Goal: Task Accomplishment & Management: Manage account settings

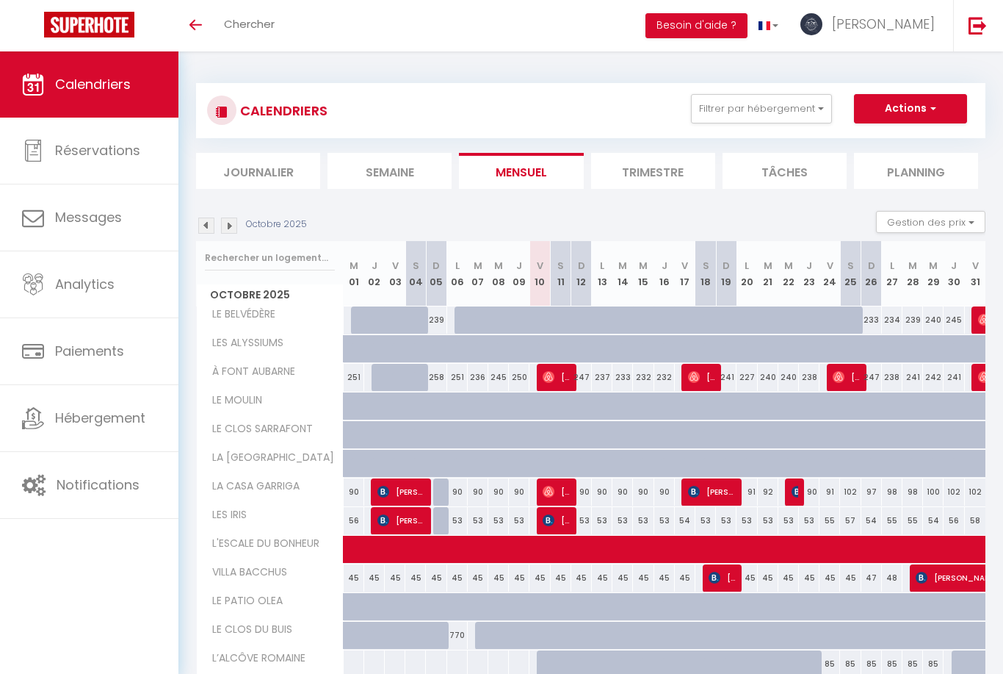
click at [986, 24] on img at bounding box center [978, 25] width 18 height 18
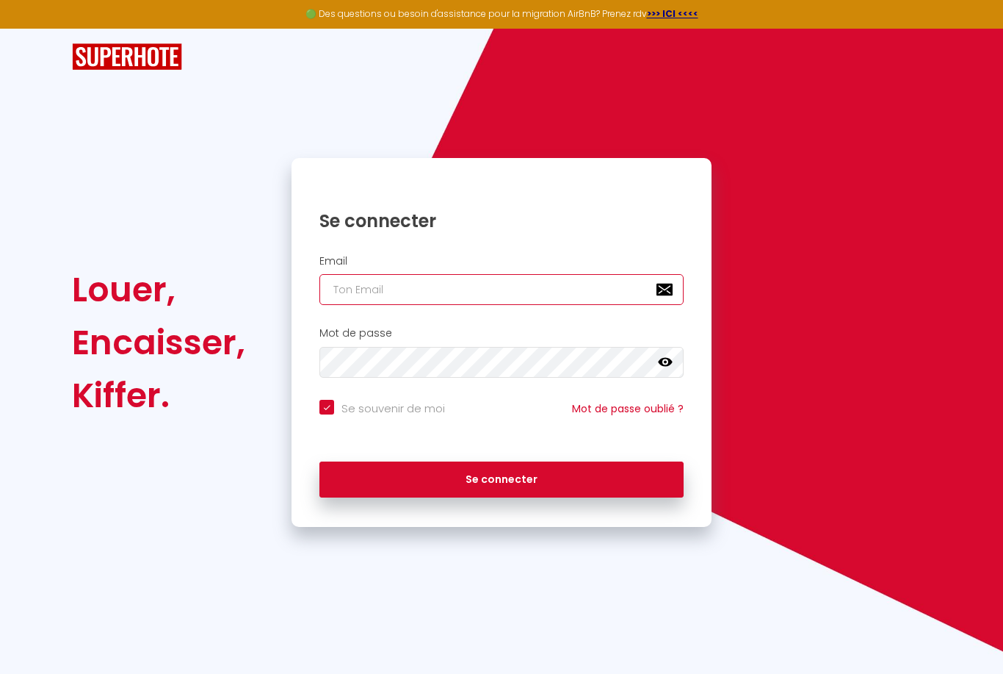
type input "[EMAIL_ADDRESS][DOMAIN_NAME]"
click at [502, 477] on button "Se connecter" at bounding box center [501, 479] width 364 height 37
checkbox input "true"
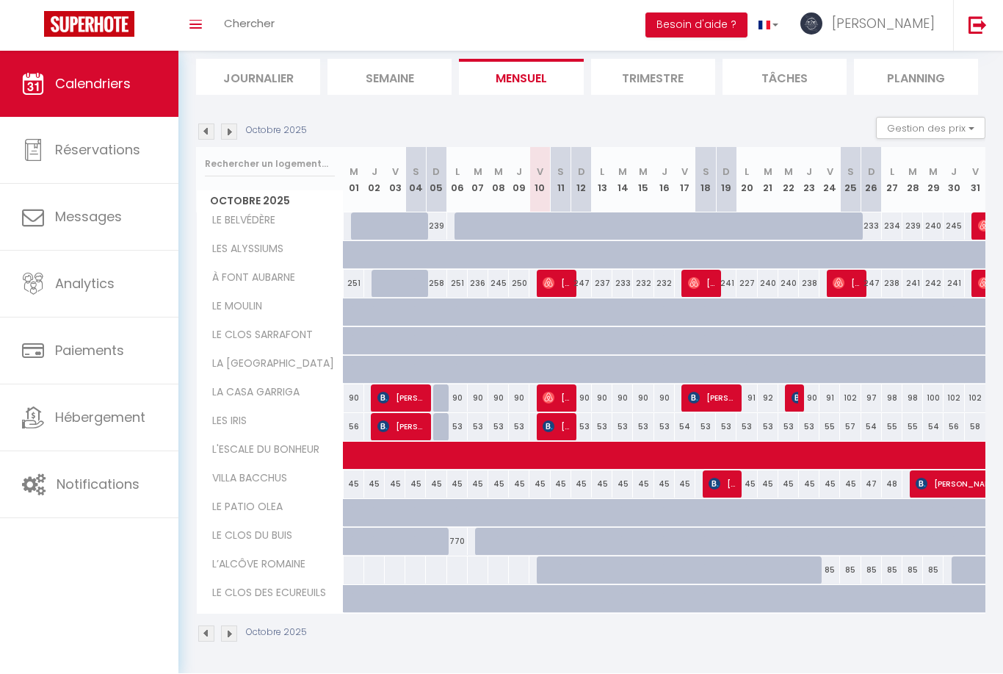
scroll to position [98, 0]
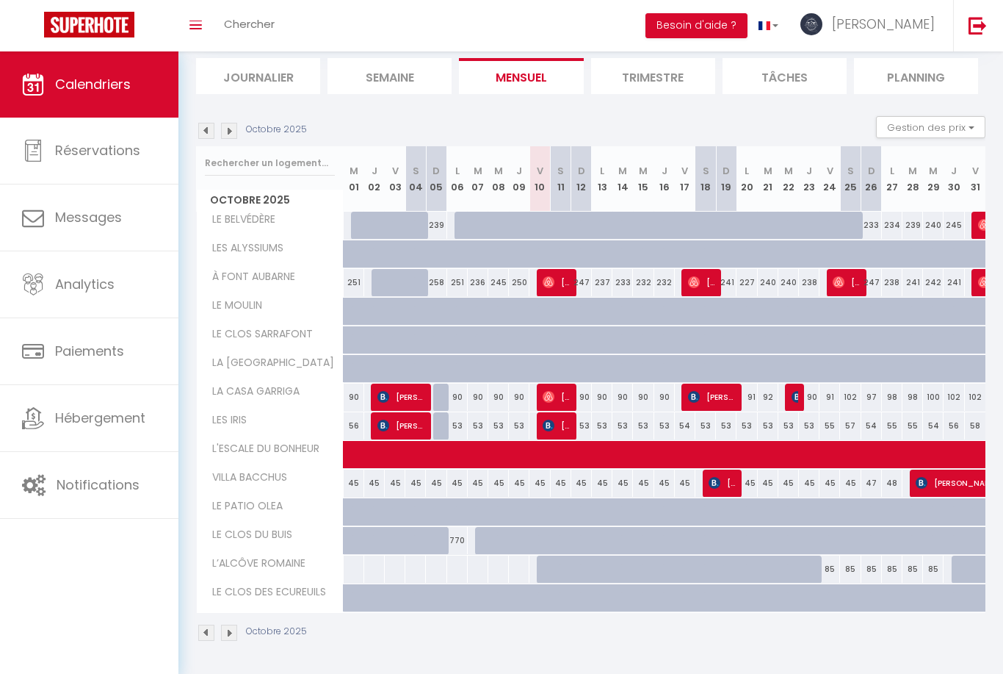
click at [98, 432] on link "Hébergement" at bounding box center [89, 418] width 178 height 66
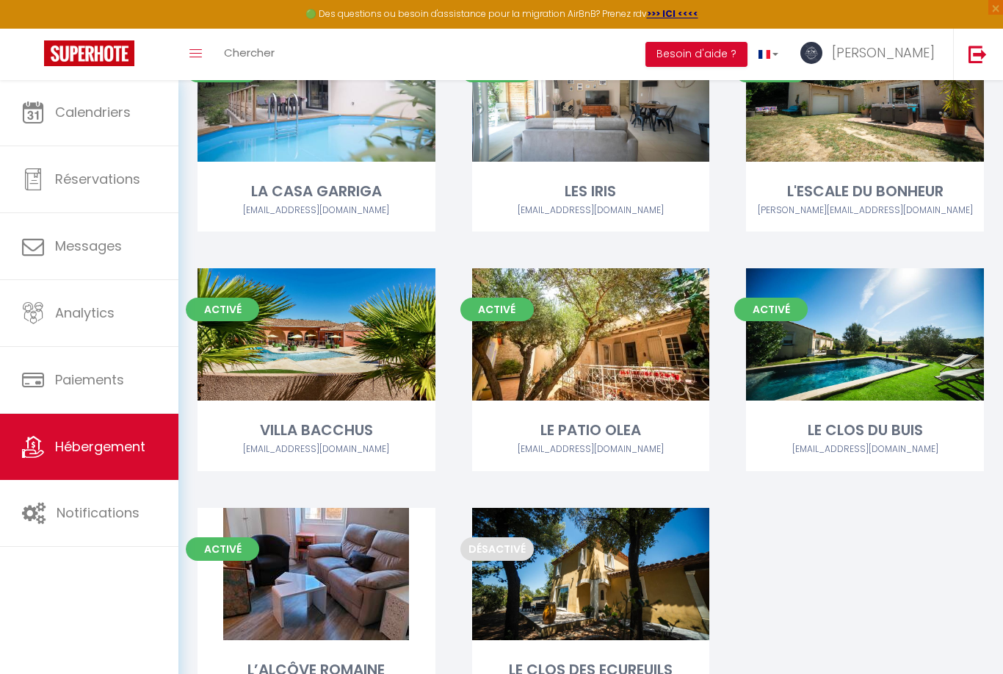
scroll to position [674, 0]
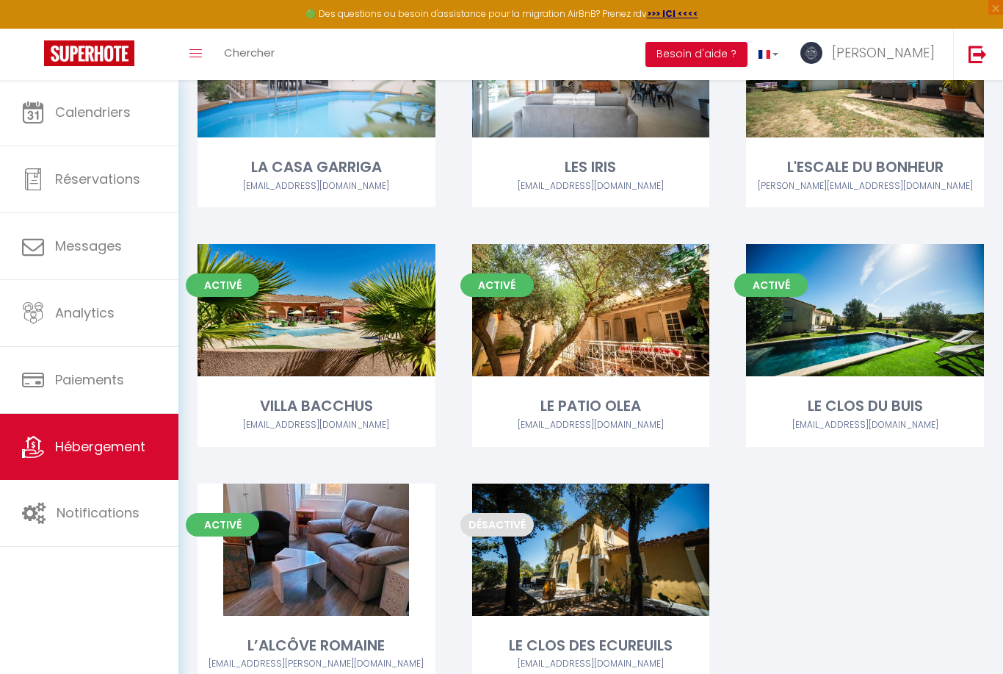
click at [320, 535] on link "Editer" at bounding box center [316, 549] width 88 height 29
select select "3"
select select "2"
select select "1"
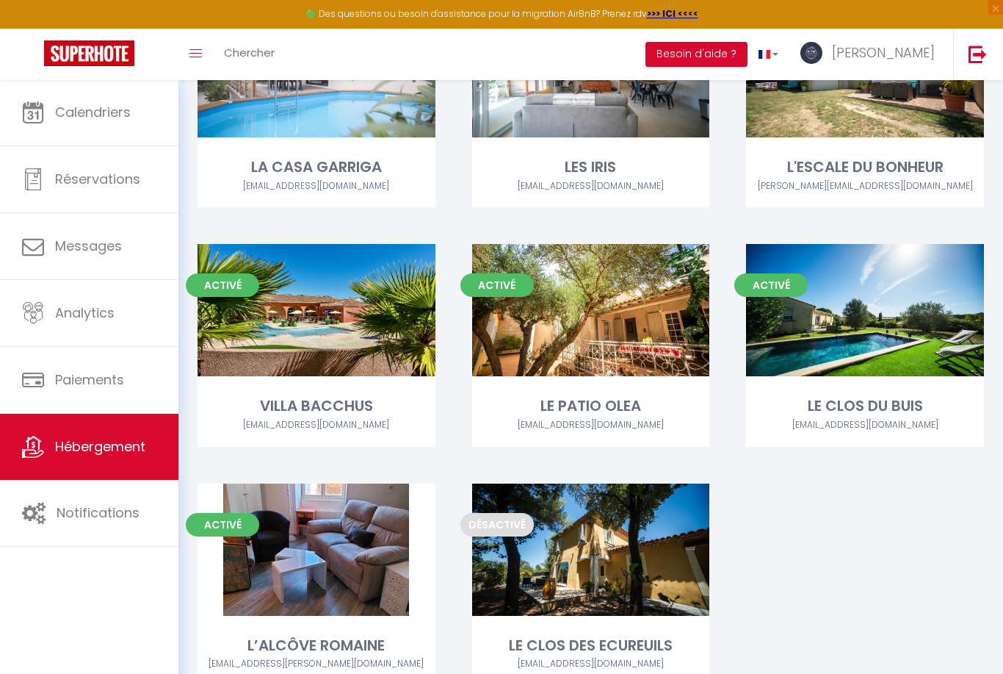
select select
select select "28"
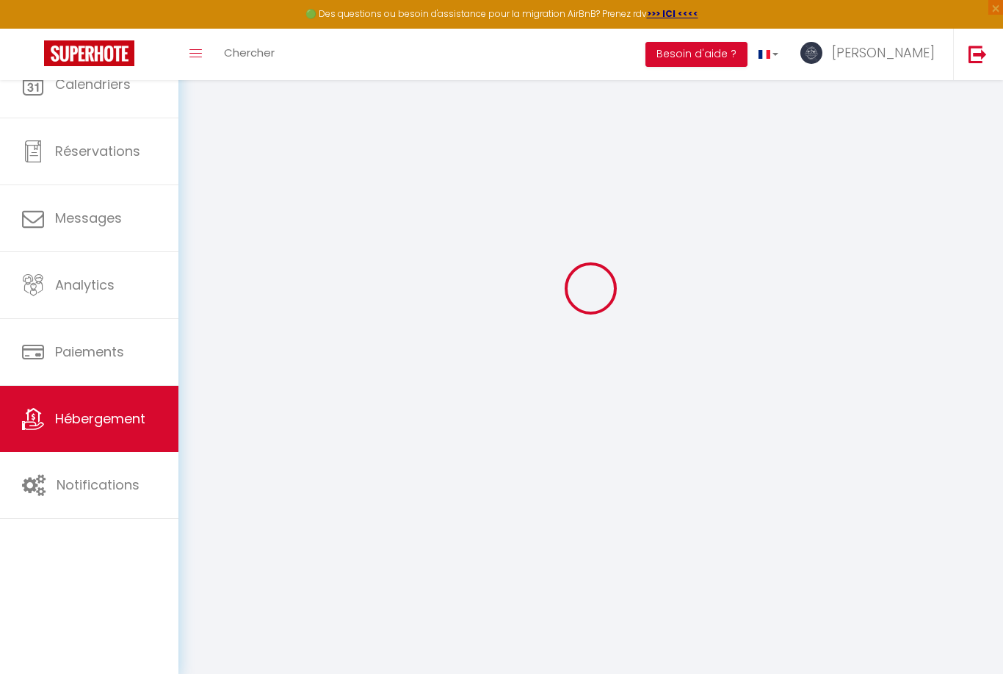
select select
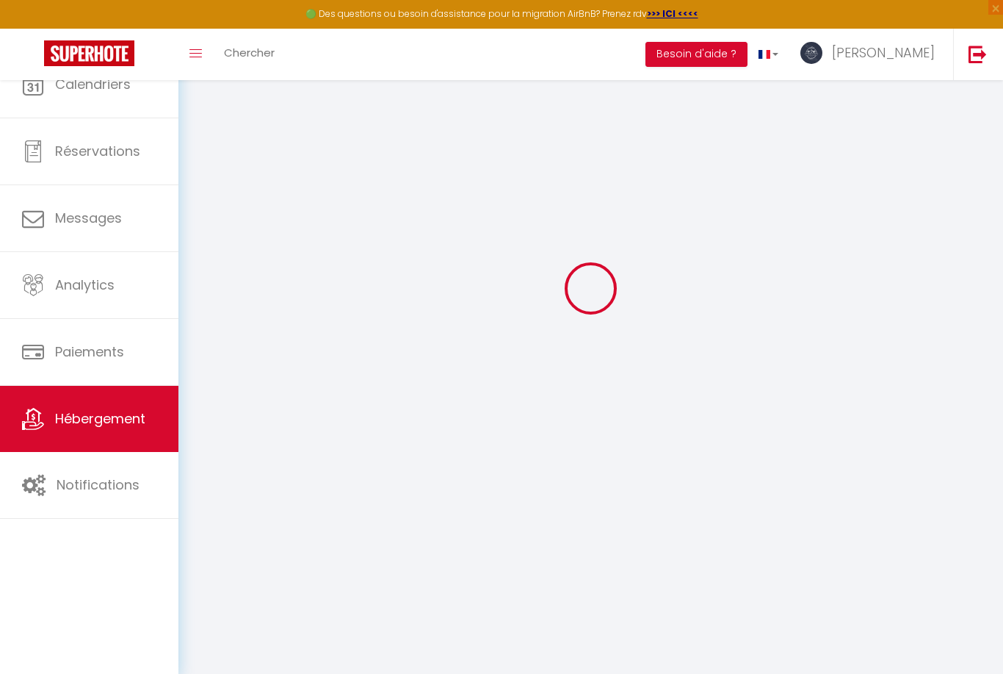
select select
checkbox input "false"
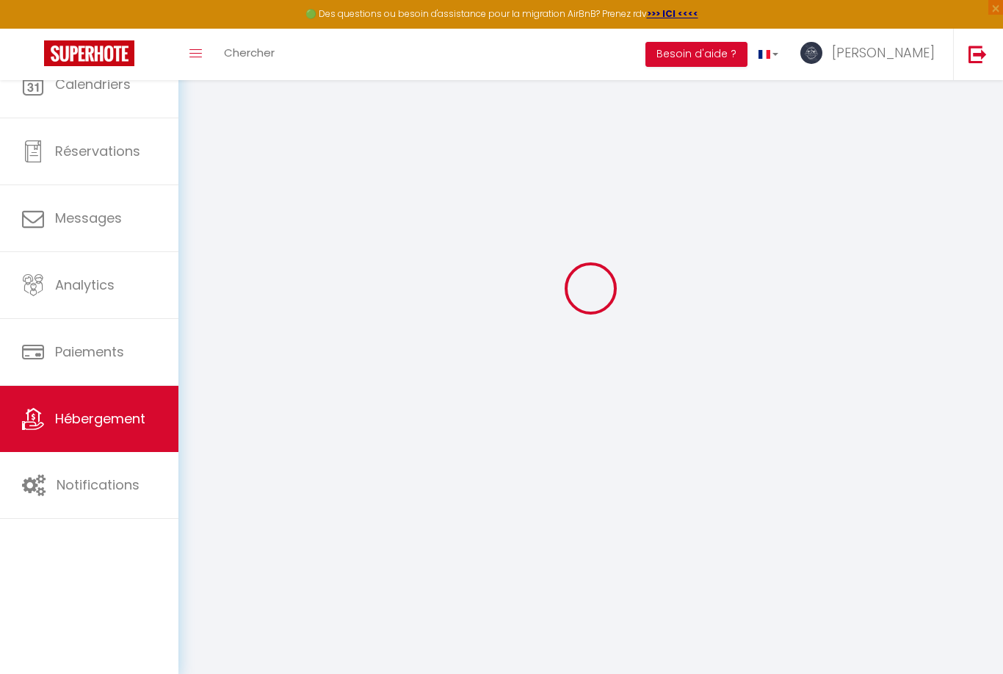
select select
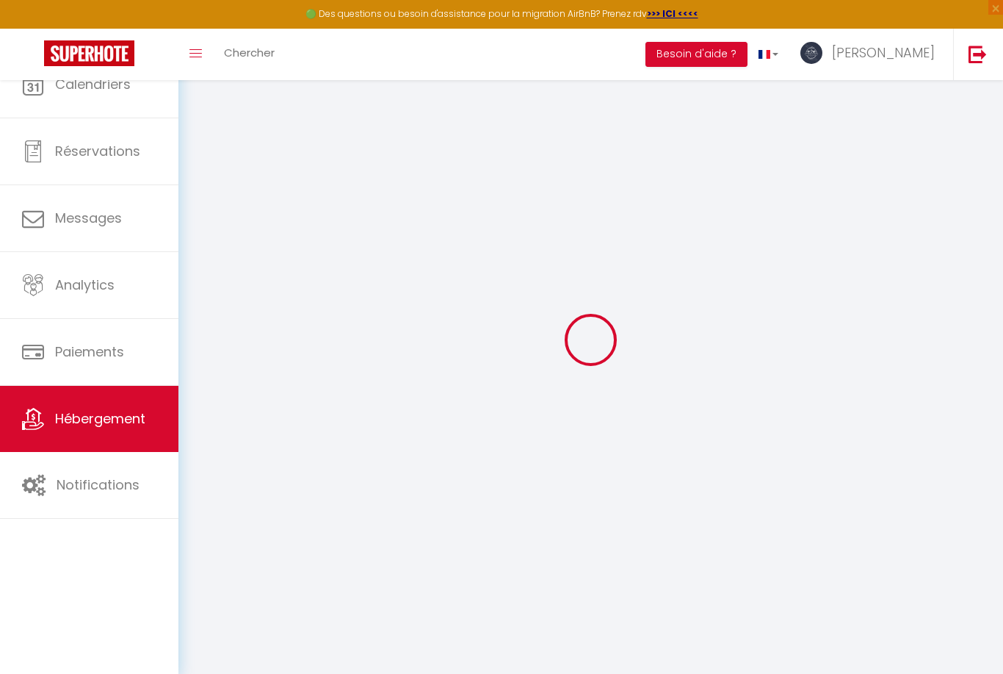
select select
checkbox input "false"
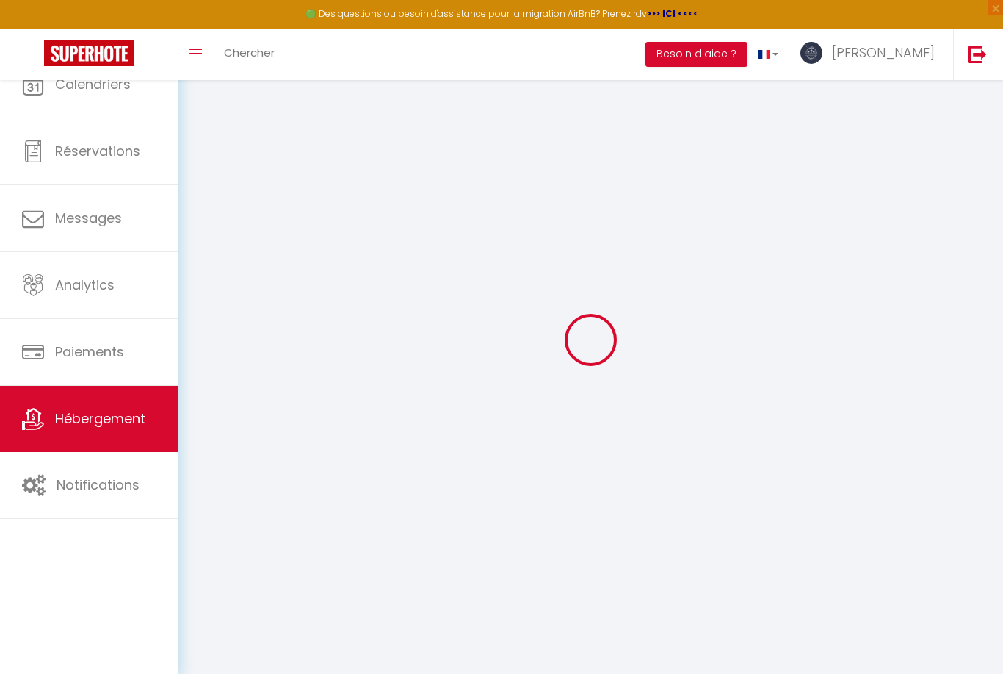
checkbox input "false"
select select
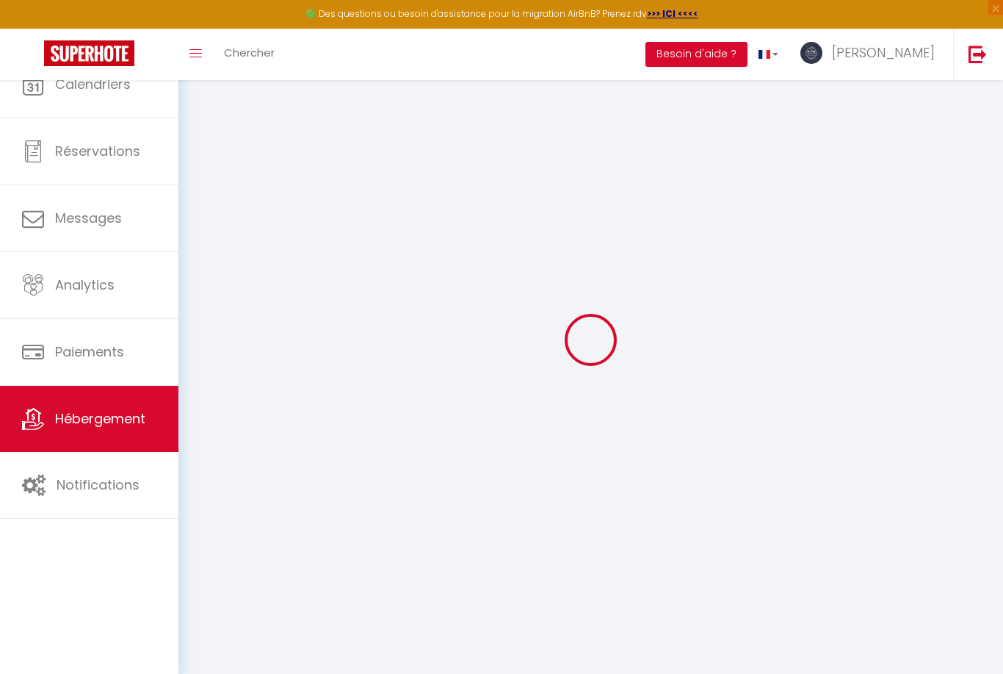
select select
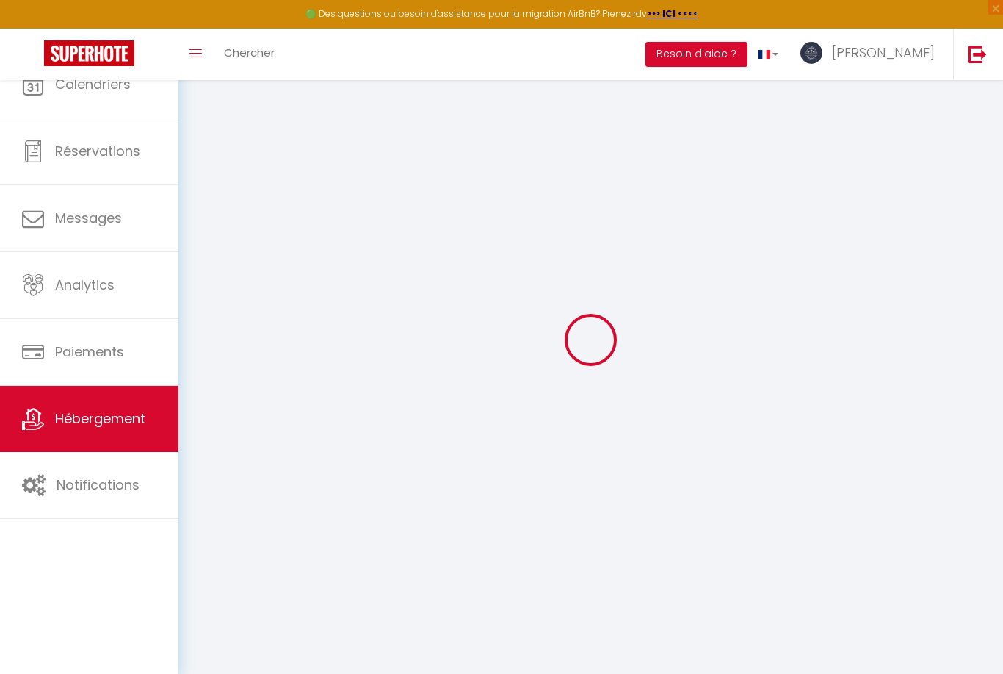
checkbox input "false"
select select
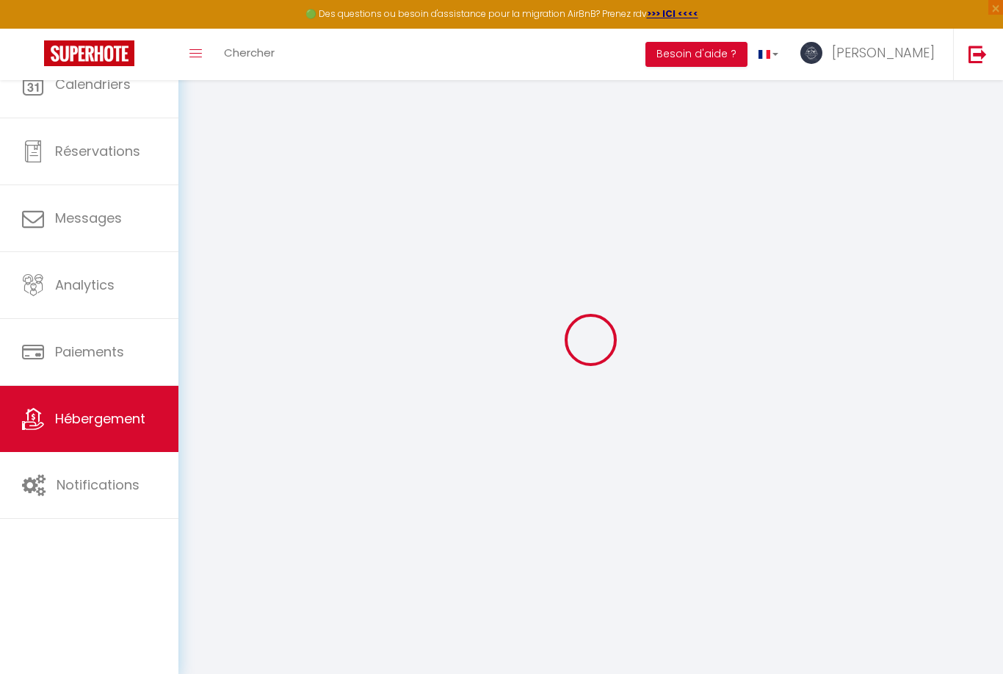
select select
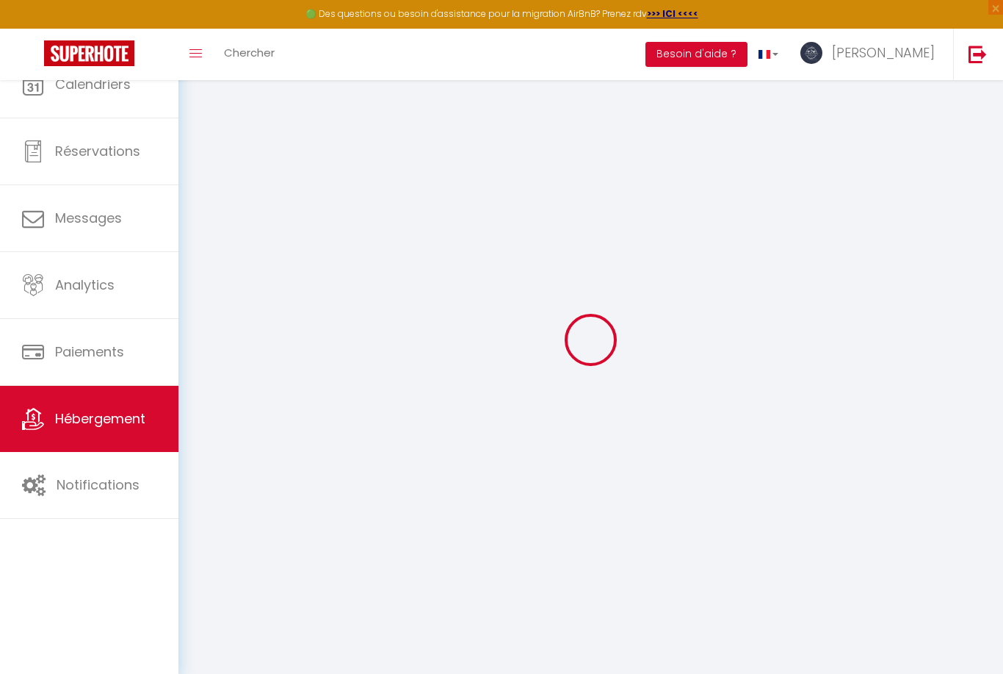
select select
checkbox input "false"
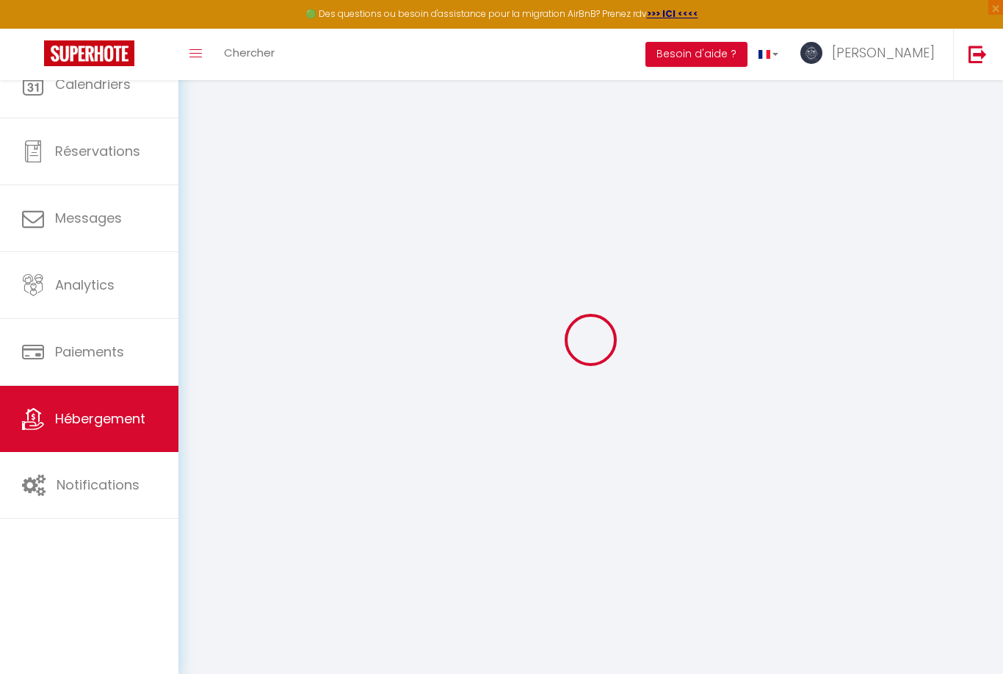
checkbox input "false"
select select
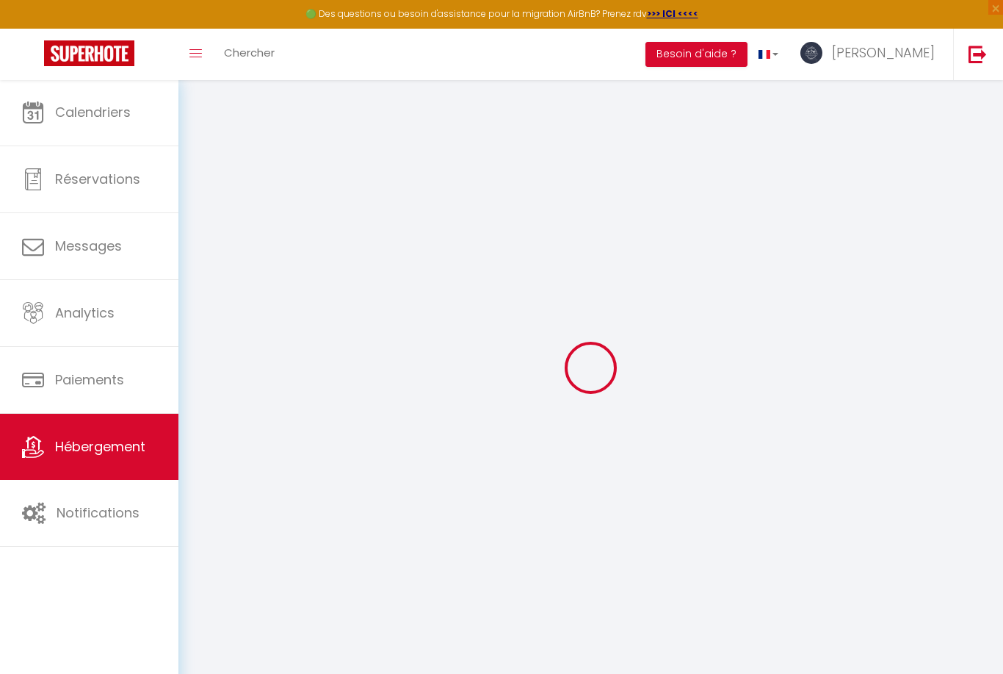
type input "L’ALCÔVE ROMAINE"
type input "Marie"
type input "MOSNIER"
type input "3 RUE DU CIRQUE ROMAIN"
type input "30000"
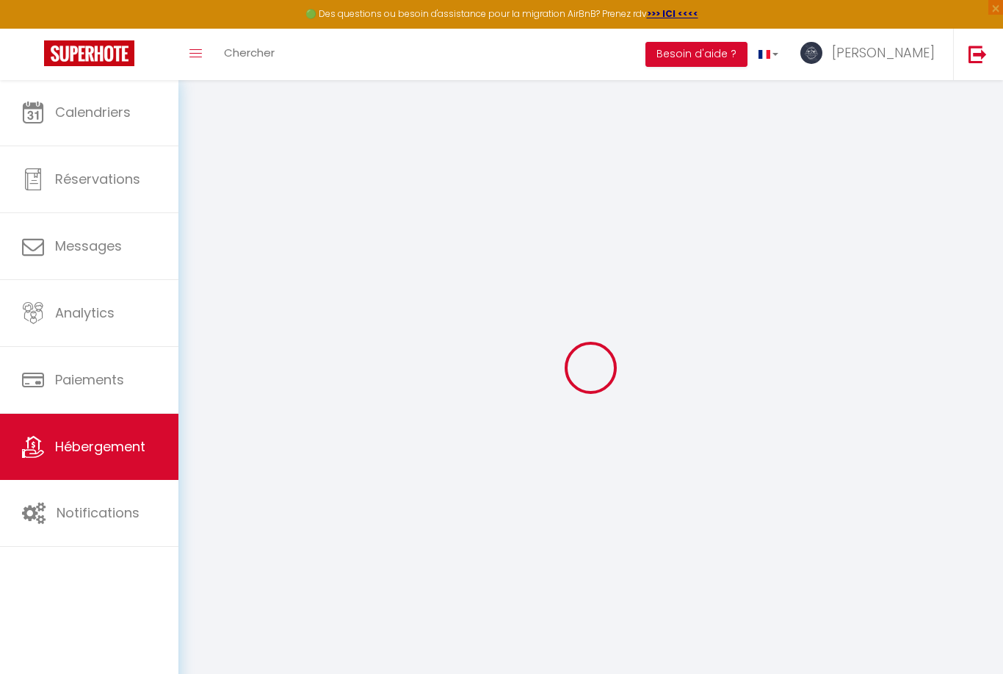
type input "NIMES"
select select "2"
type input "70"
type input "63"
type input "5.5"
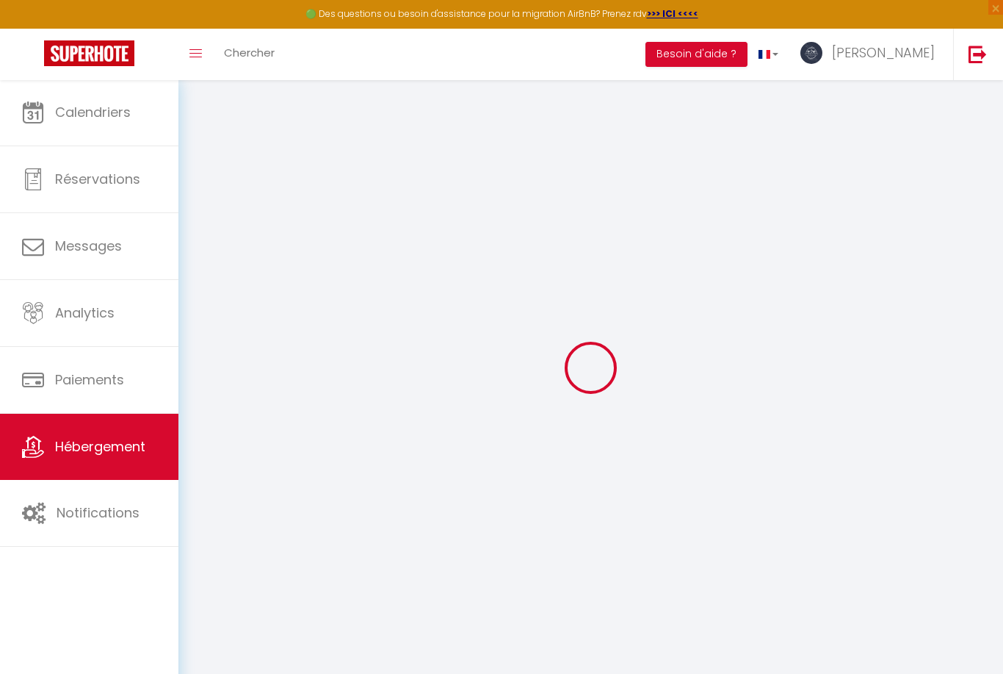
type input "3.3"
type input "300"
select select
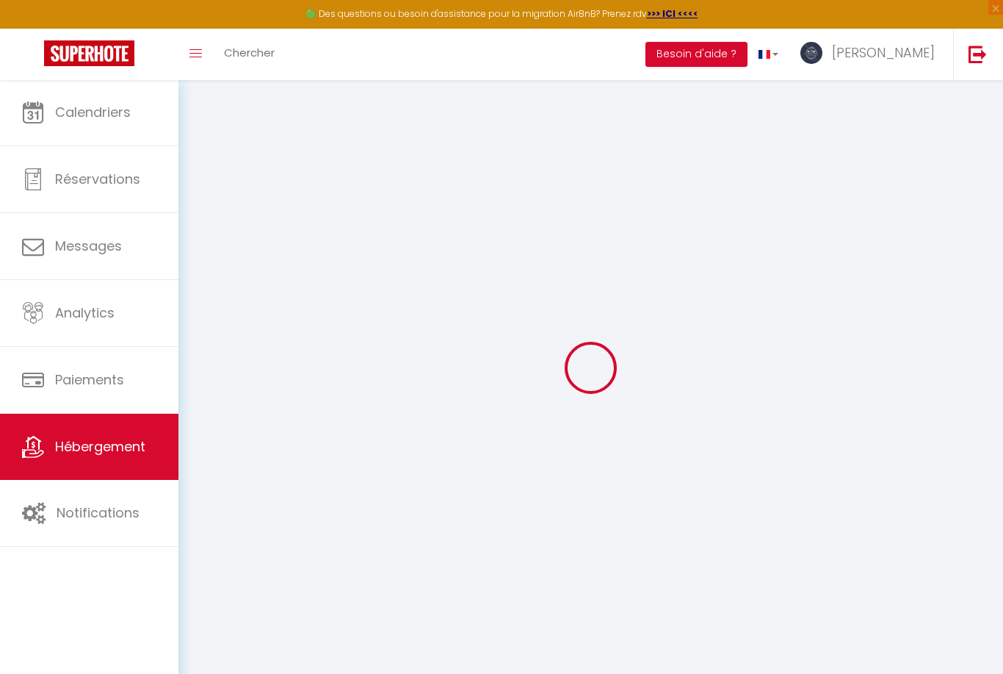
select select
type input "3 Rue du Cirque Romain"
type input "30900"
type input "Nîmes"
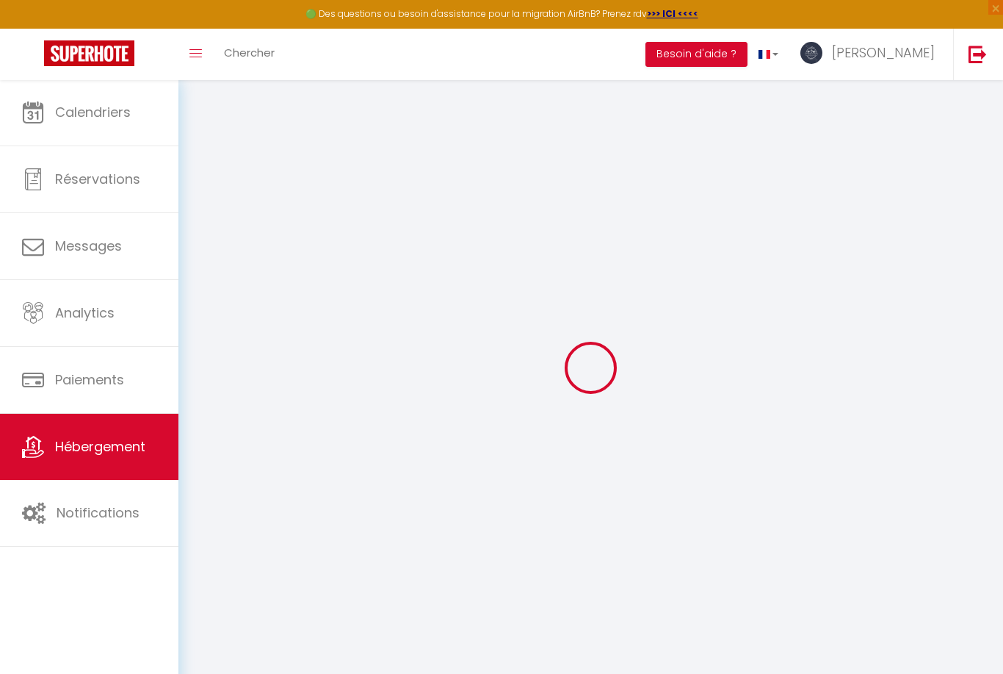
type input "[EMAIL_ADDRESS][DOMAIN_NAME]"
select select
checkbox input "false"
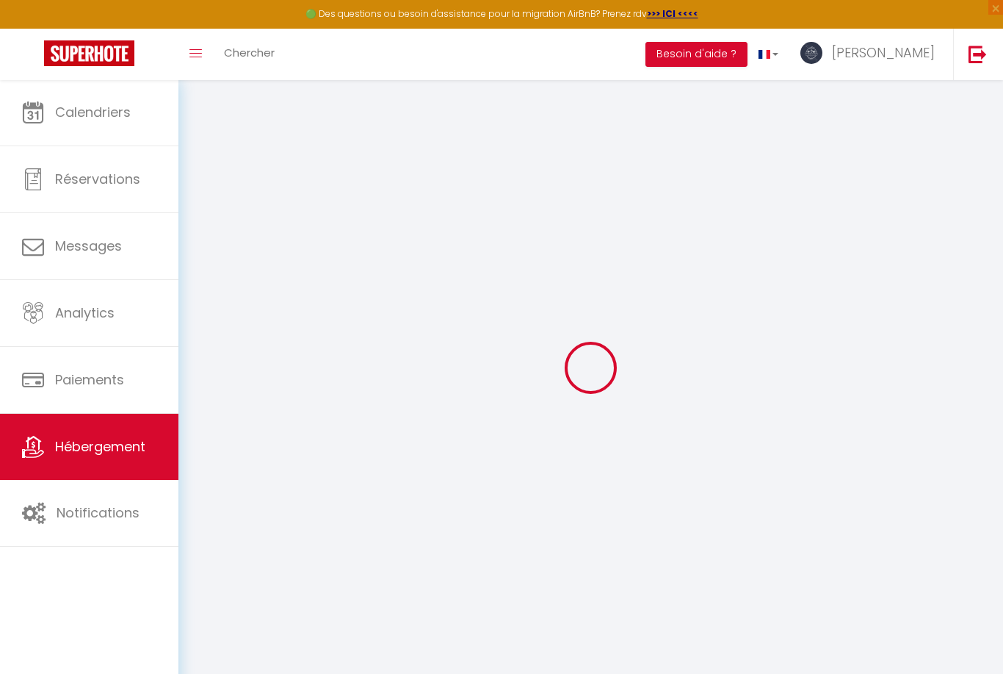
checkbox input "false"
radio input "true"
type input "22"
type input "63"
type input "0"
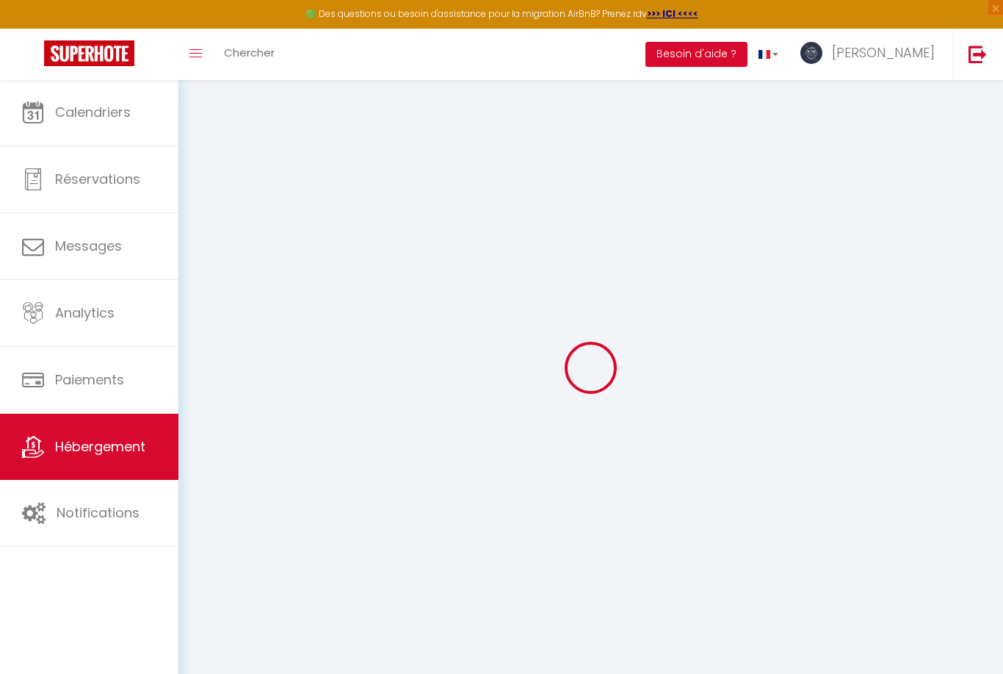
type input "0"
select select
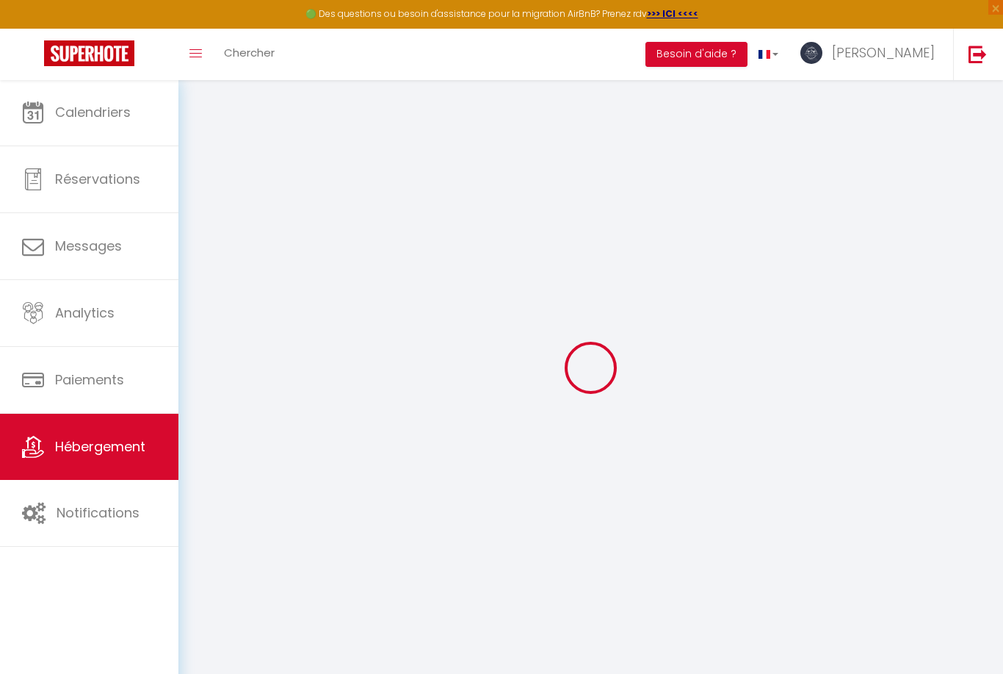
select select
checkbox input "false"
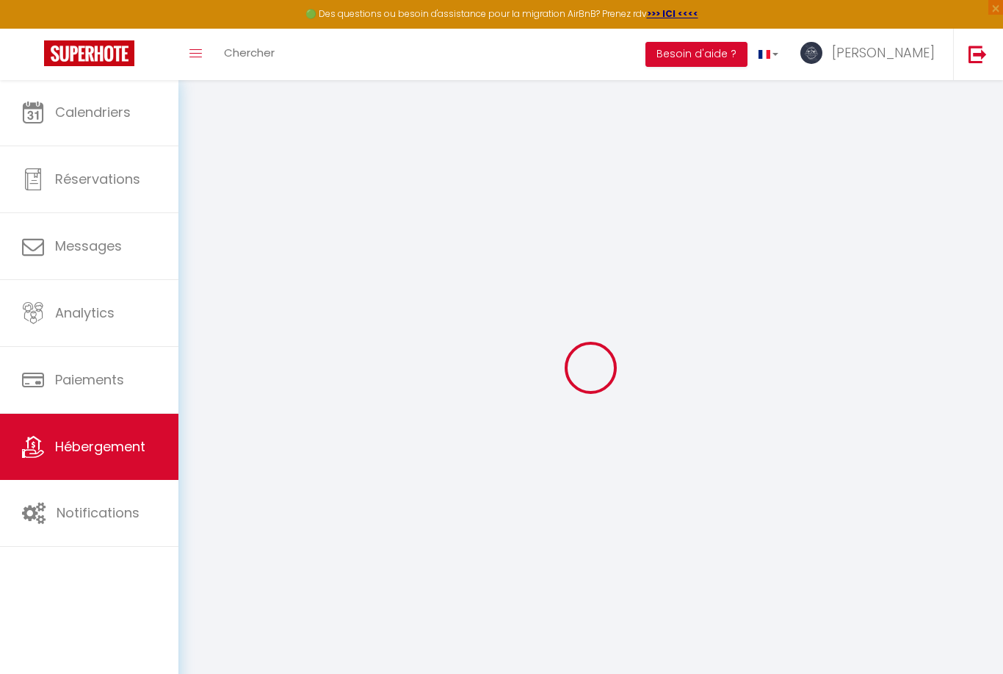
checkbox input "false"
select select "+ 25 %"
select select "+ 35 %"
select select "+ 3 %"
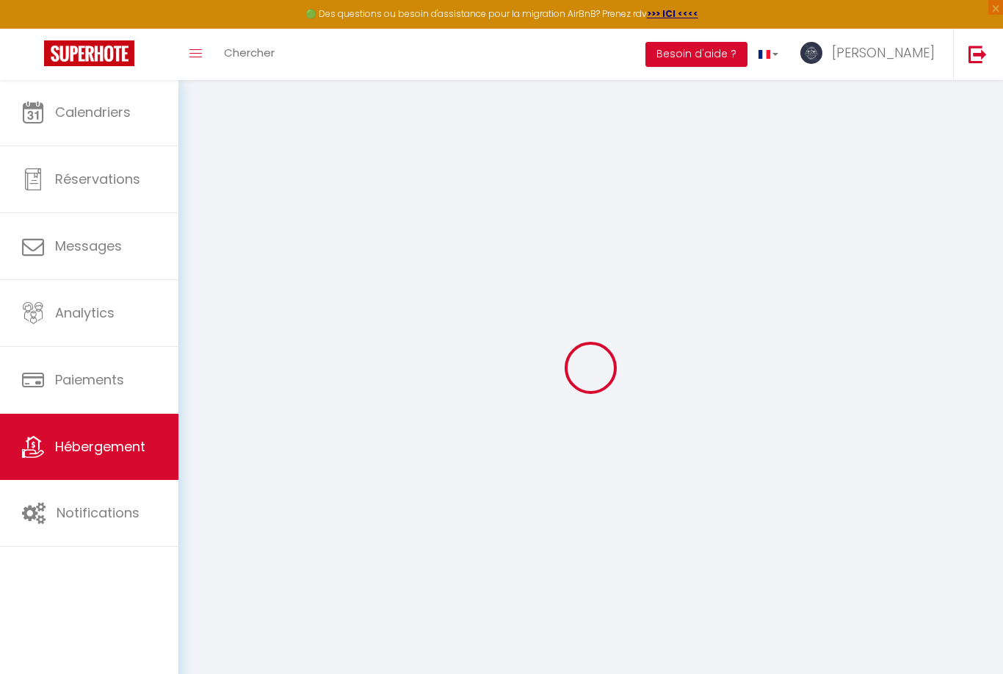
select select "16:00"
select select "23:45"
select select "10:00"
select select "30"
select select "120"
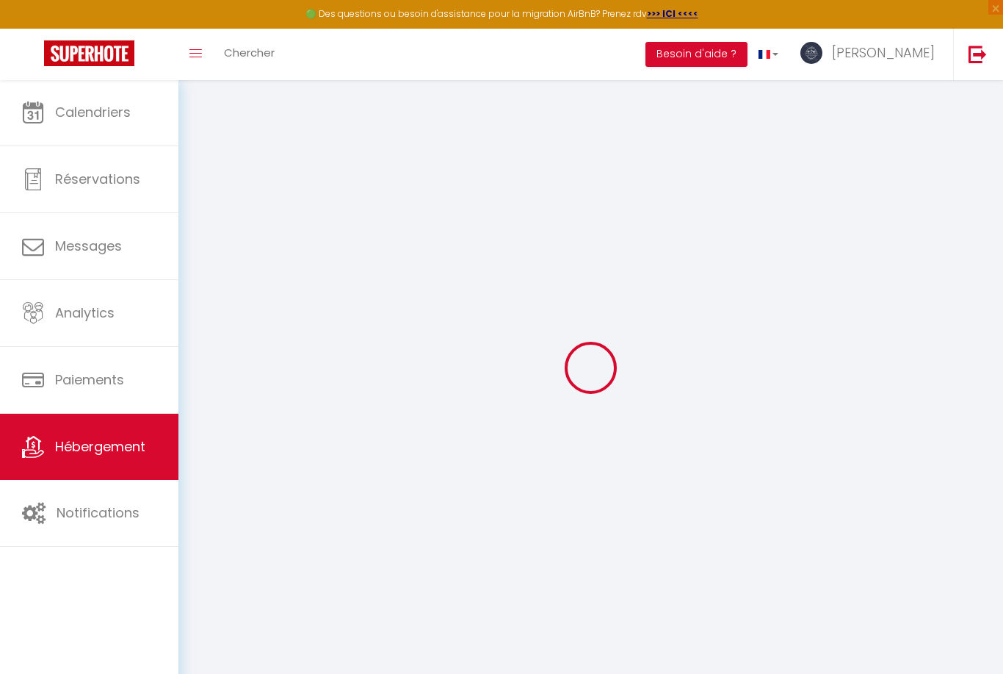
select select
checkbox input "false"
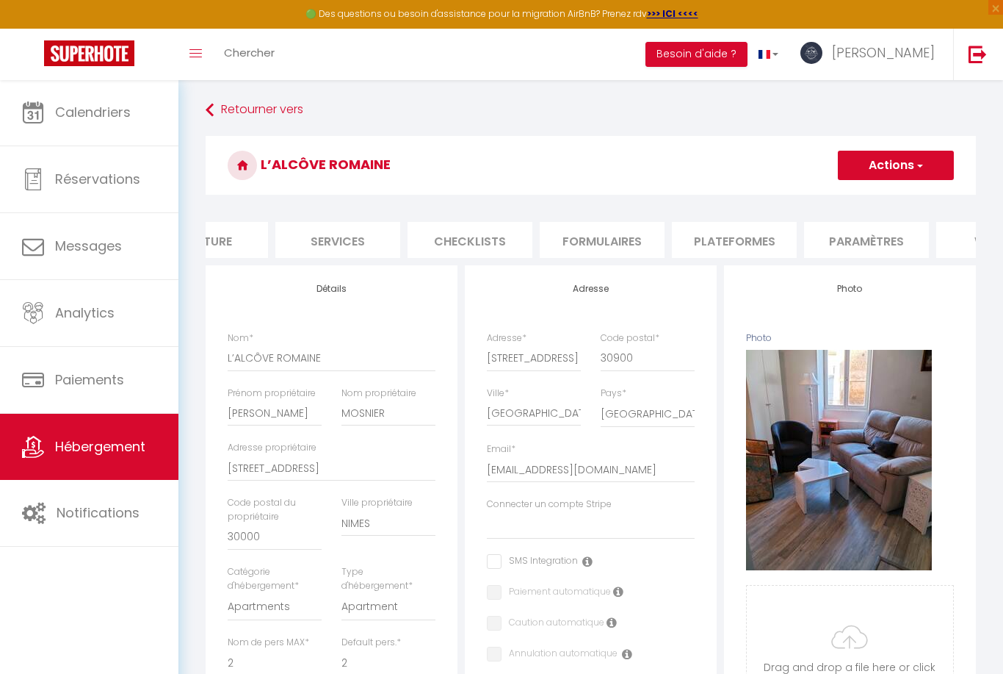
scroll to position [0, 361]
click at [689, 245] on li "Plateformes" at bounding box center [700, 240] width 125 height 36
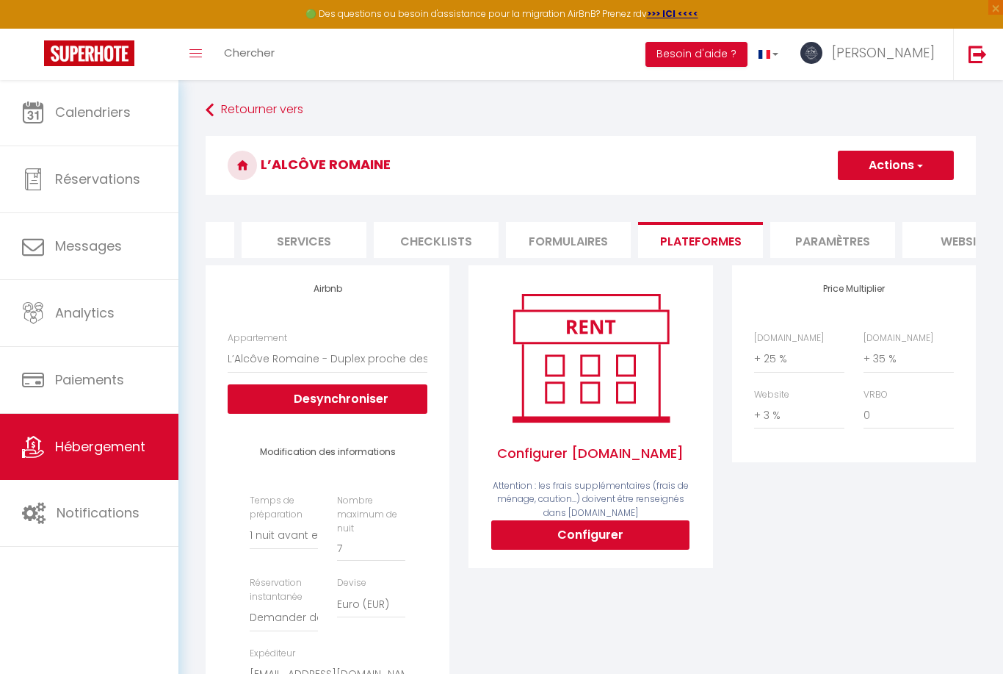
click at [865, 167] on button "Actions" at bounding box center [896, 165] width 116 height 29
click at [864, 199] on link "Enregistrer" at bounding box center [895, 197] width 116 height 19
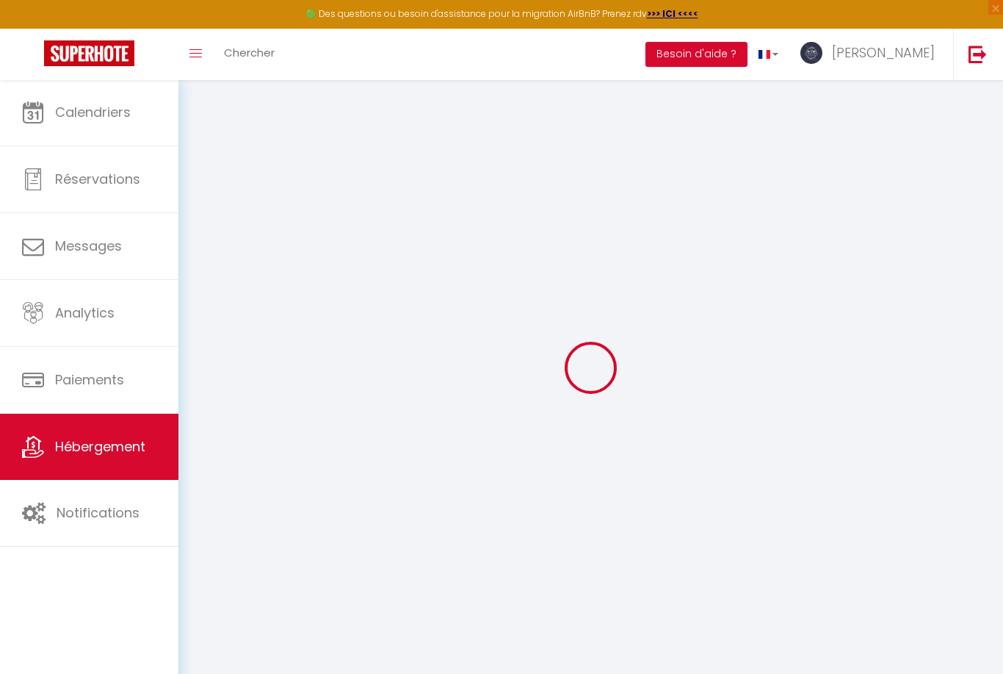
select select "1"
select select "well_reviewed_guests"
select select "EUR"
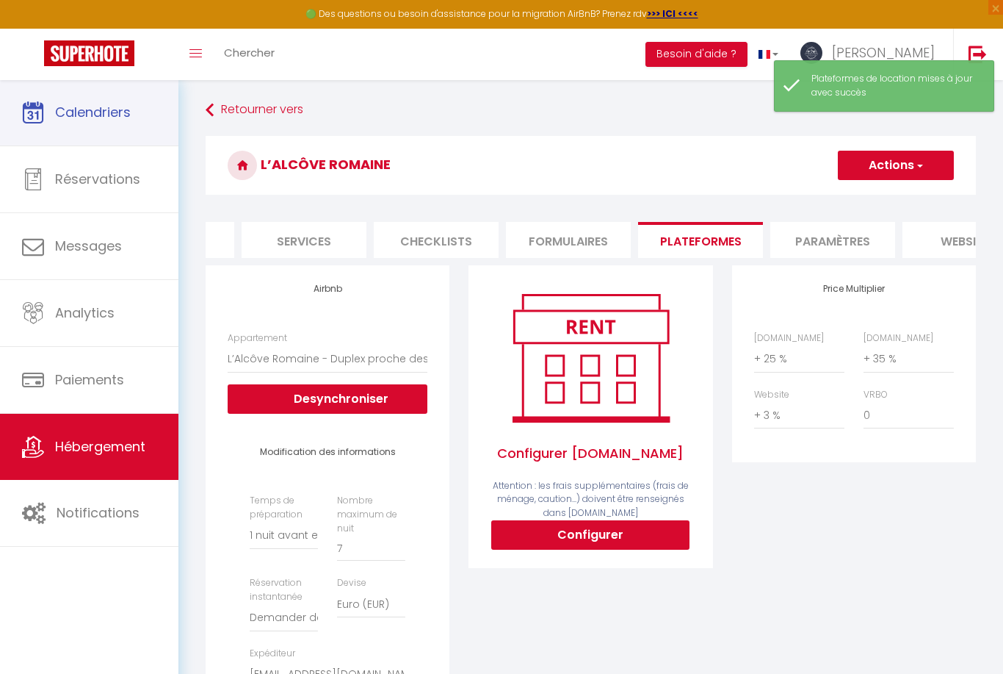
click at [105, 112] on span "Calendriers" at bounding box center [93, 112] width 76 height 18
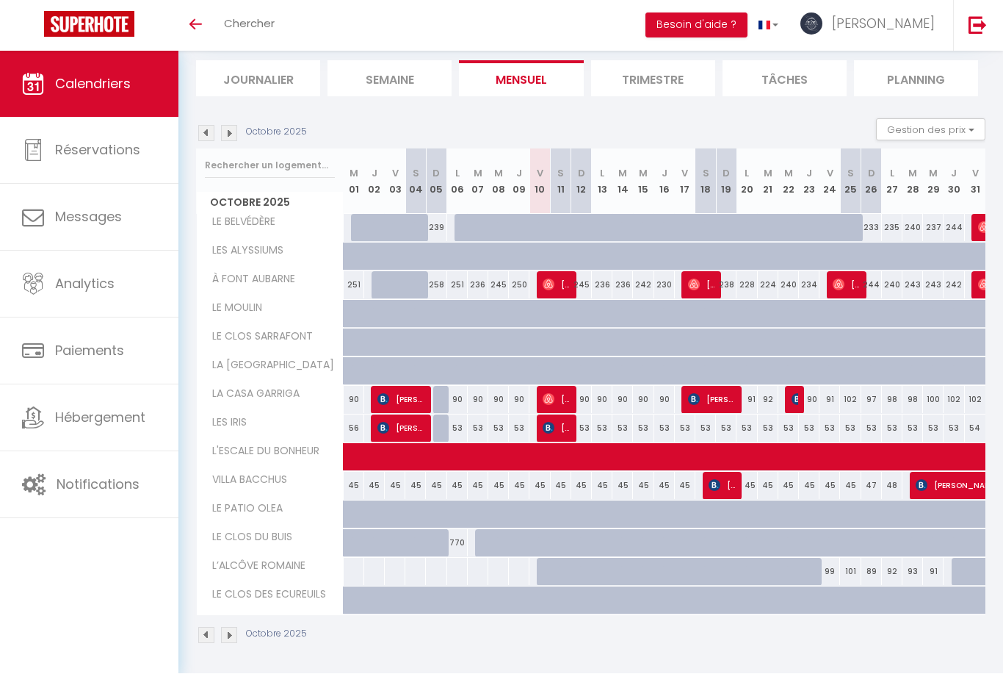
scroll to position [98, 0]
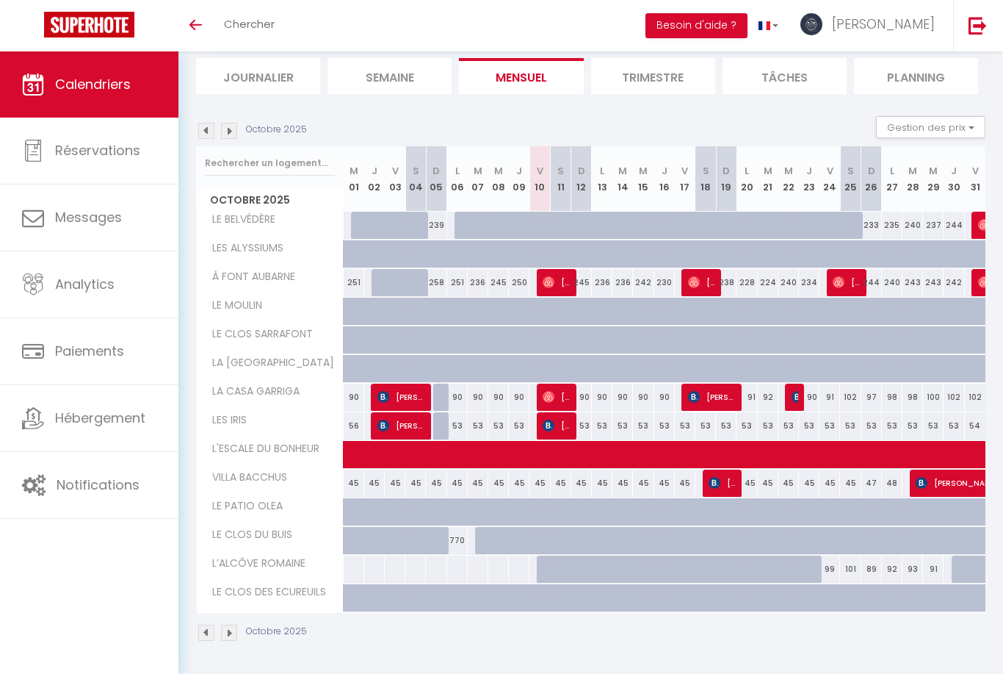
click at [245, 127] on div "Octobre 2025" at bounding box center [253, 131] width 115 height 16
click at [231, 129] on img at bounding box center [229, 131] width 16 height 16
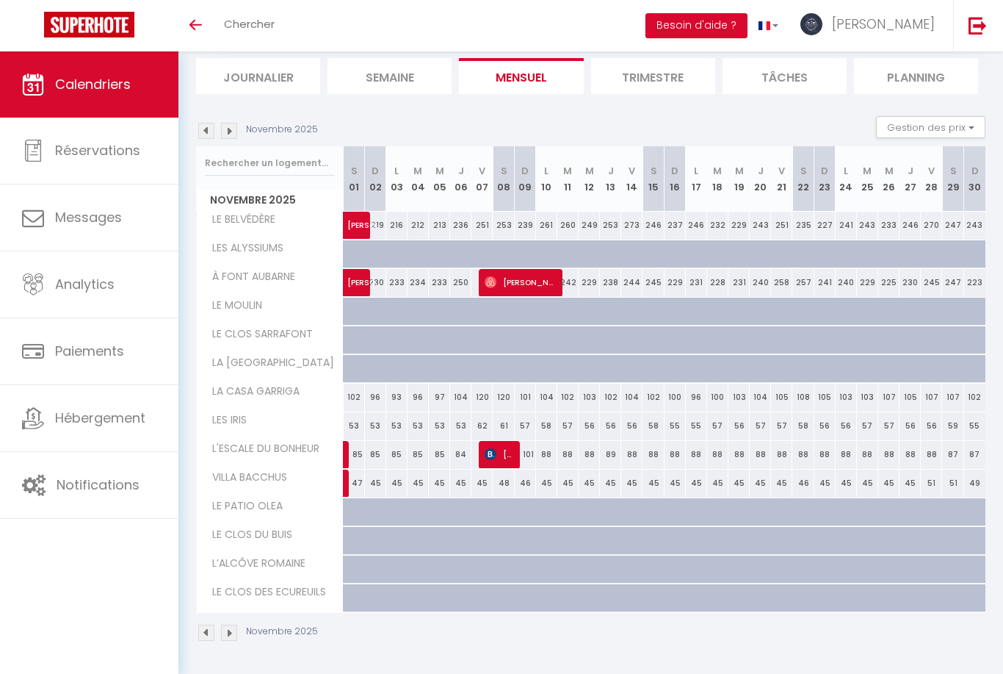
click at [231, 132] on img at bounding box center [229, 131] width 16 height 16
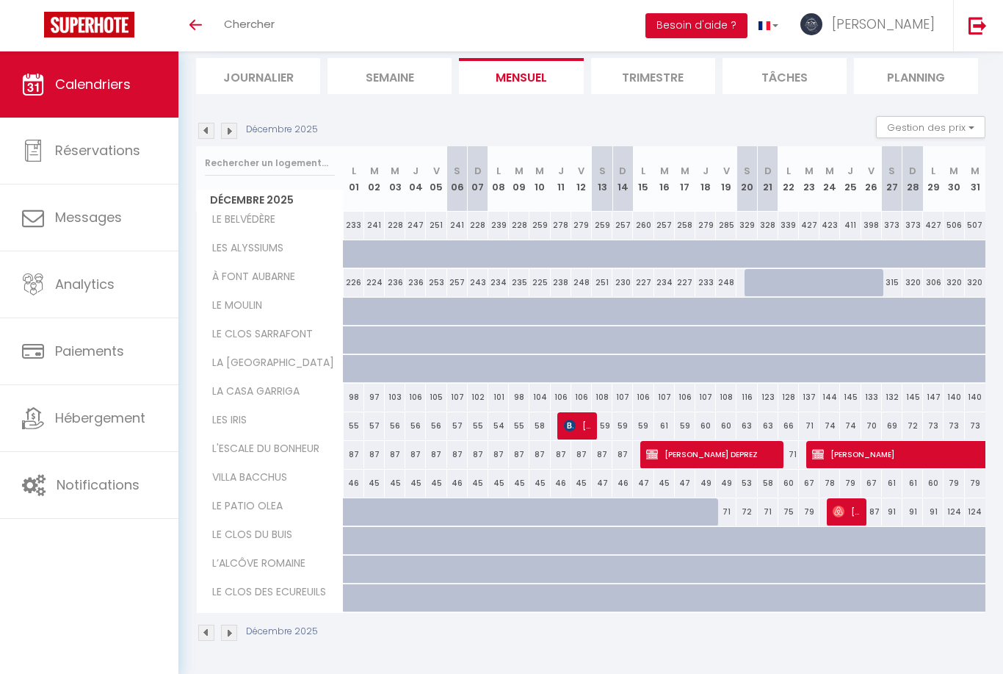
click at [234, 131] on img at bounding box center [229, 131] width 16 height 16
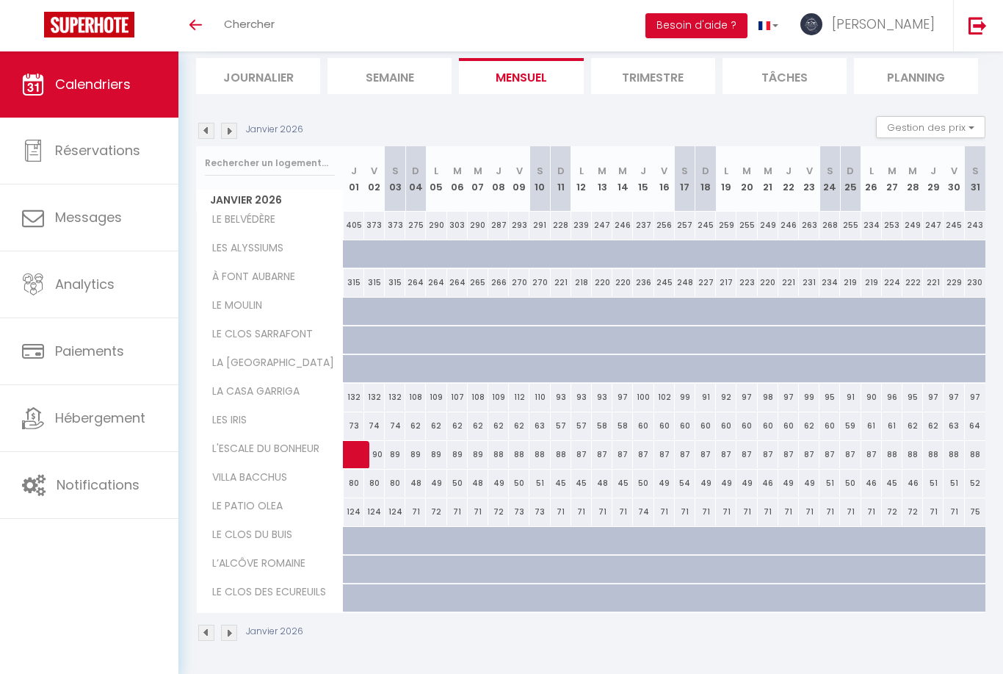
click at [227, 129] on img at bounding box center [229, 131] width 16 height 16
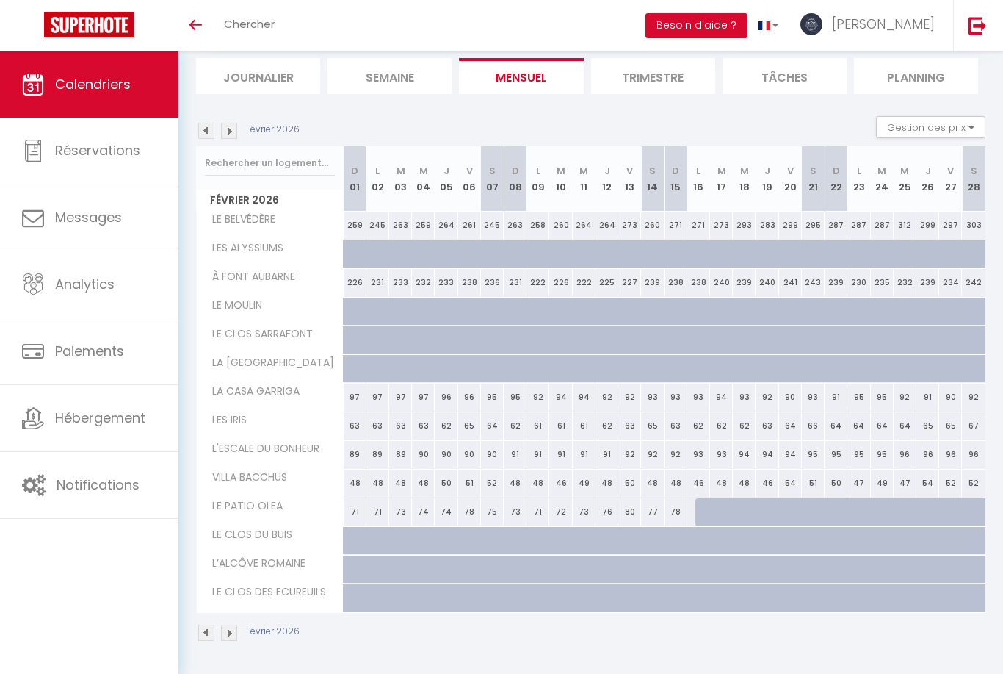
click at [235, 129] on img at bounding box center [229, 131] width 16 height 16
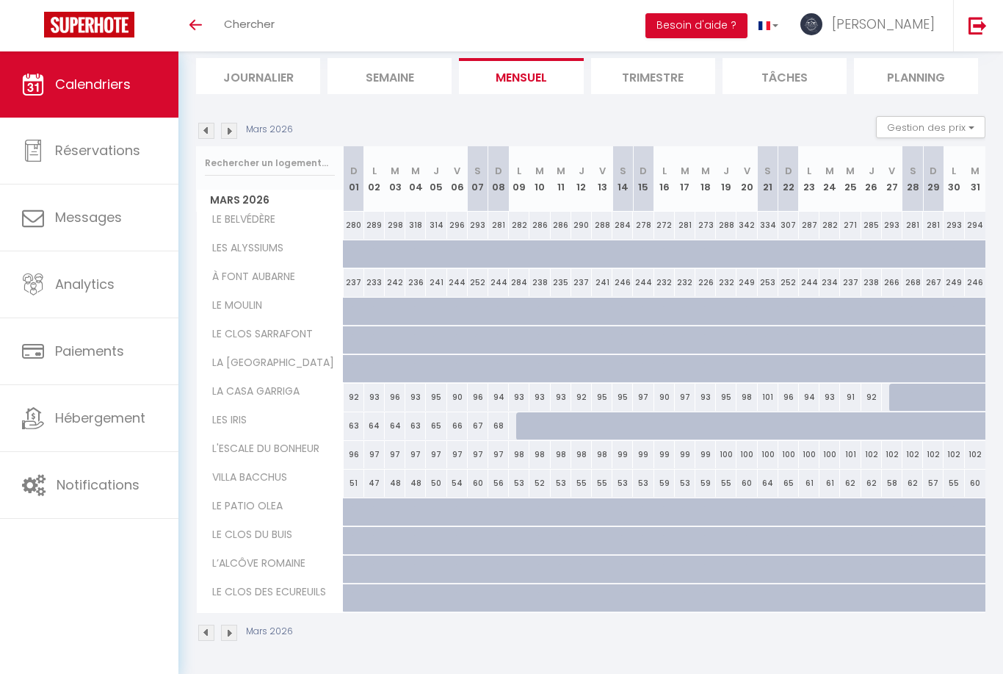
click at [234, 128] on img at bounding box center [229, 131] width 16 height 16
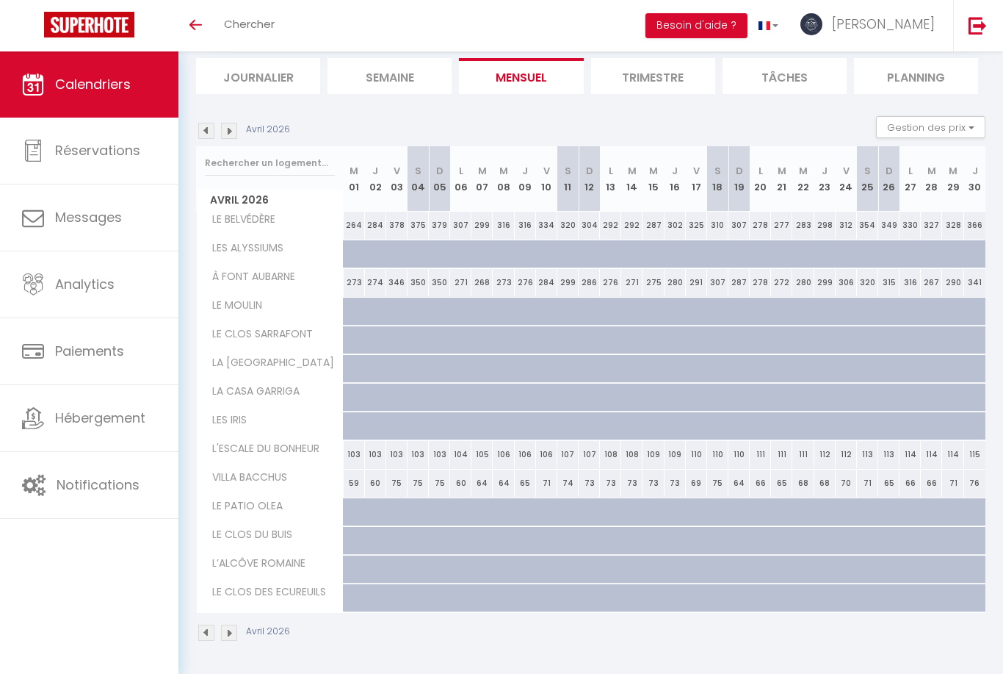
click at [230, 123] on img at bounding box center [229, 131] width 16 height 16
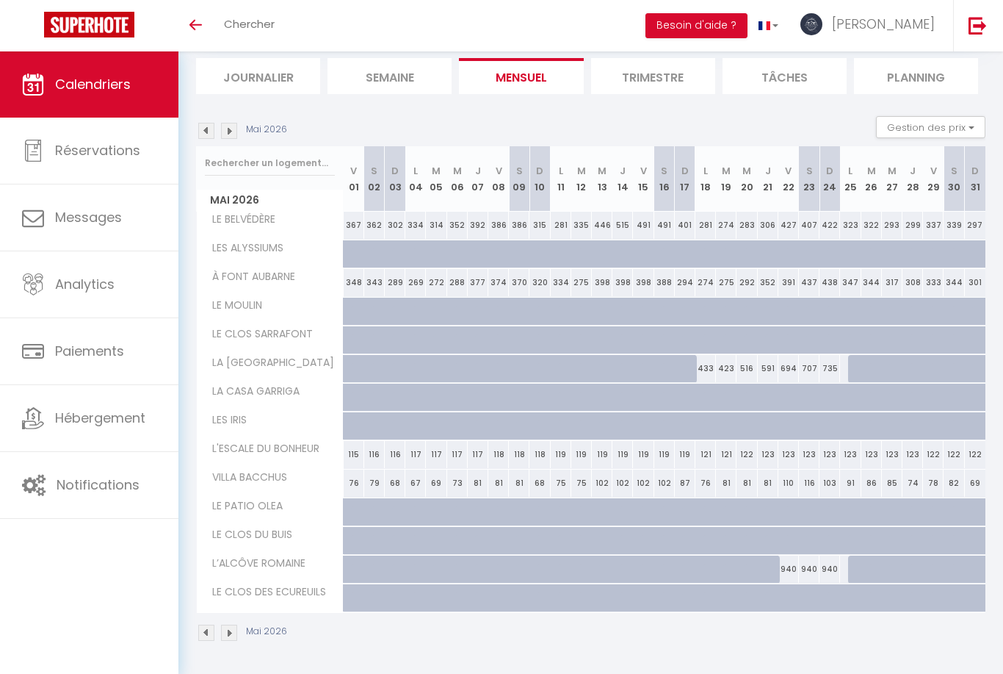
click at [763, 563] on div at bounding box center [768, 569] width 21 height 28
type input "443"
type input "Jeu 21 Mai 2026"
type input "Ven 22 Mai 2026"
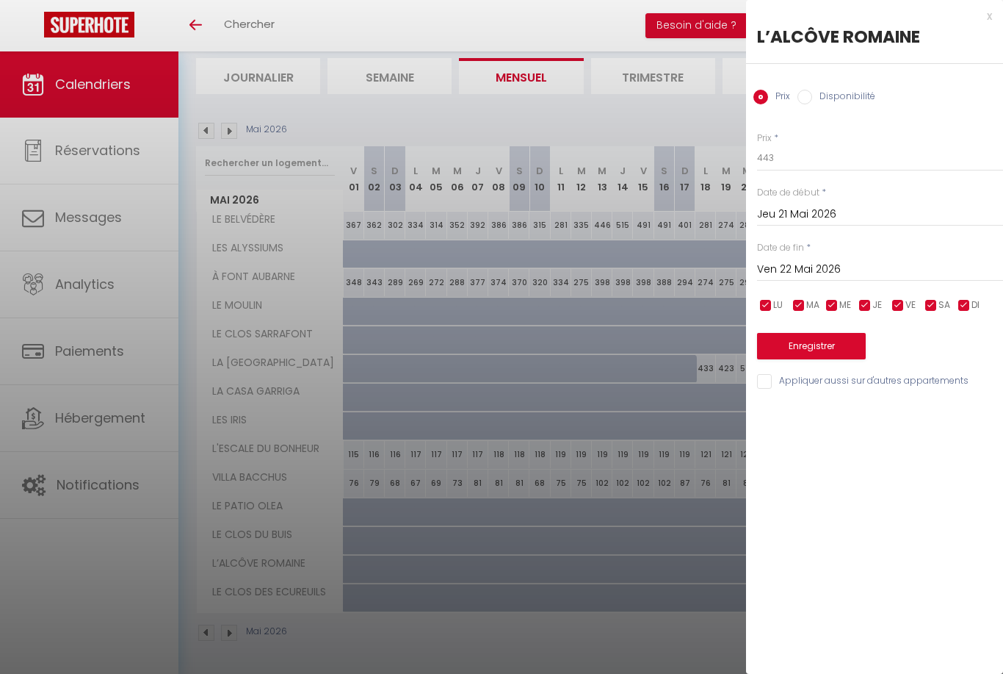
click at [831, 95] on label "Disponibilité" at bounding box center [843, 98] width 63 height 16
click at [812, 95] on input "Disponibilité" at bounding box center [805, 97] width 15 height 15
radio input "true"
radio input "false"
click at [842, 212] on input "Jeu 21 Mai 2026" at bounding box center [880, 215] width 246 height 19
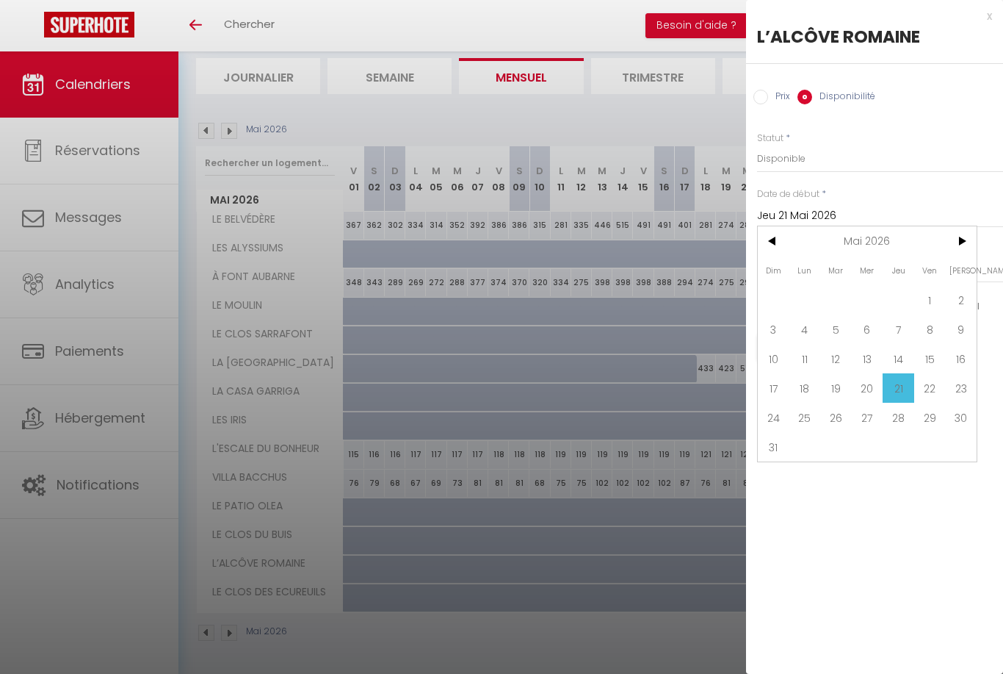
click at [870, 391] on span "20" at bounding box center [868, 387] width 32 height 29
type input "Mer 20 Mai 2026"
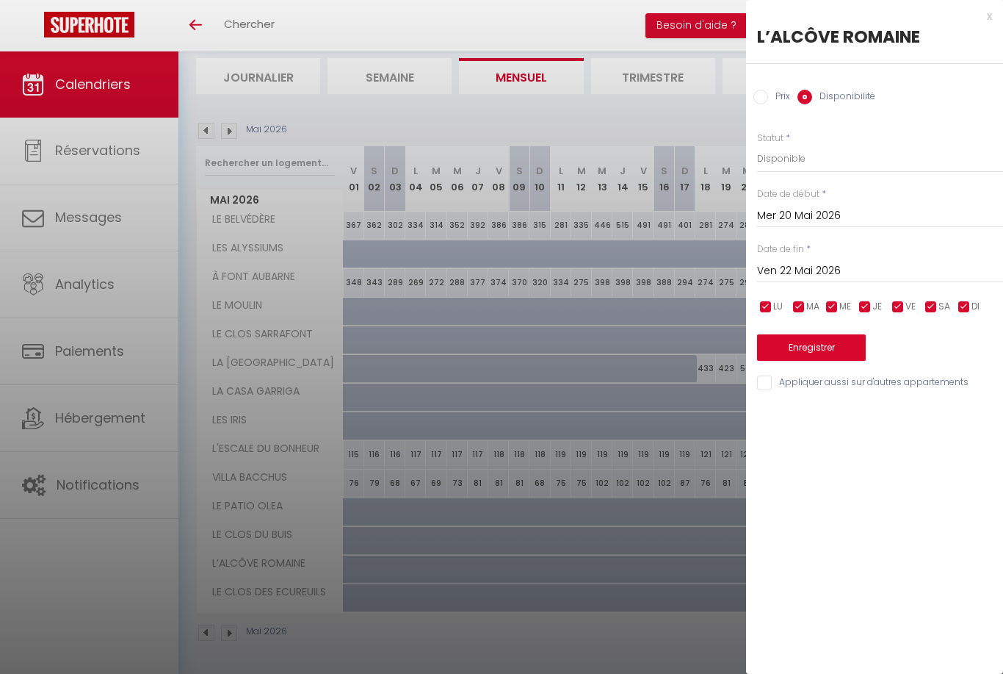
click at [826, 353] on button "Enregistrer" at bounding box center [811, 347] width 109 height 26
